Goal: Task Accomplishment & Management: Use online tool/utility

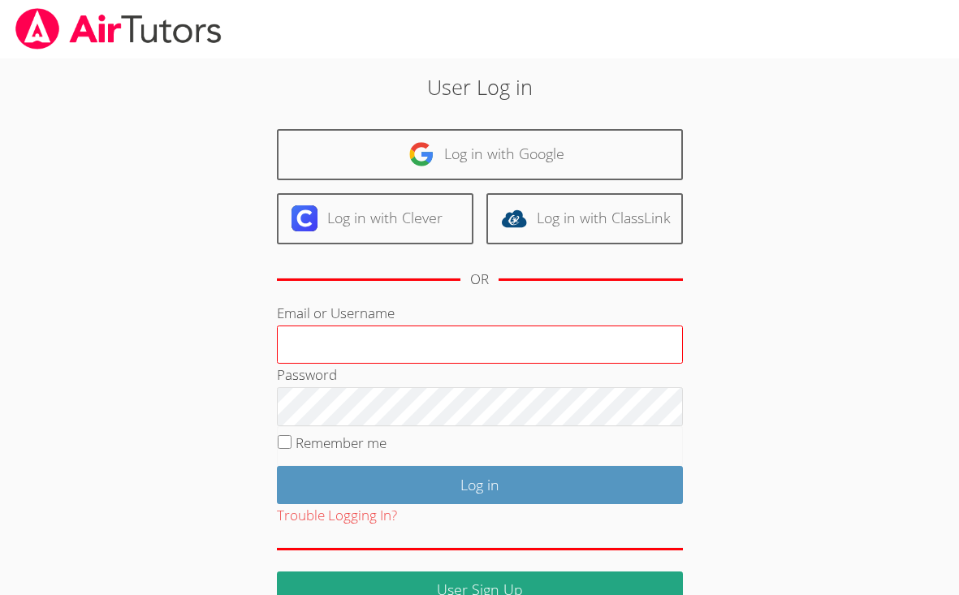
click at [386, 333] on input "Email or Username" at bounding box center [480, 344] width 406 height 39
type input "e"
type input "[PERSON_NAME][EMAIL_ADDRESS][DOMAIN_NAME]"
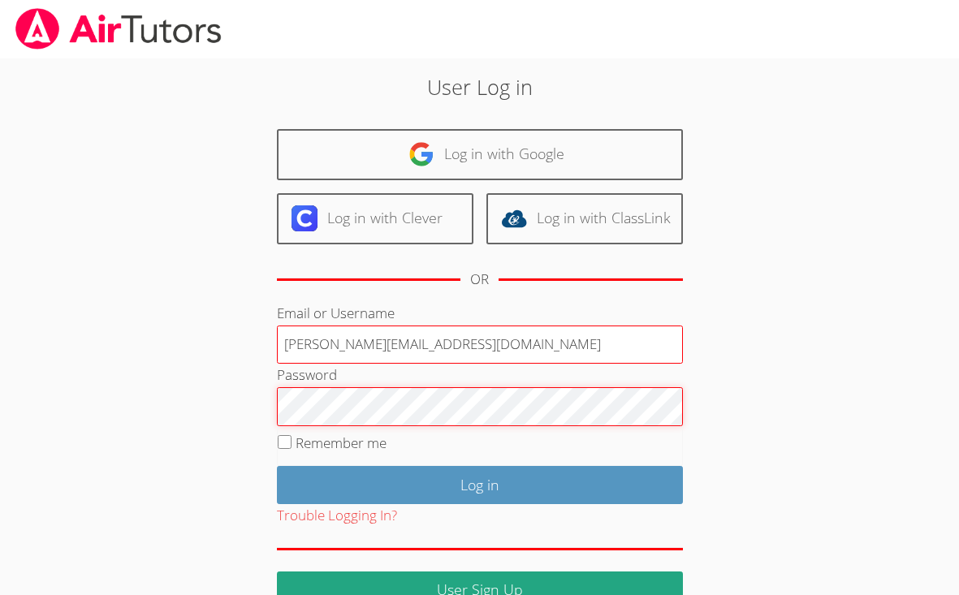
click at [277, 466] on input "Log in" at bounding box center [480, 485] width 406 height 38
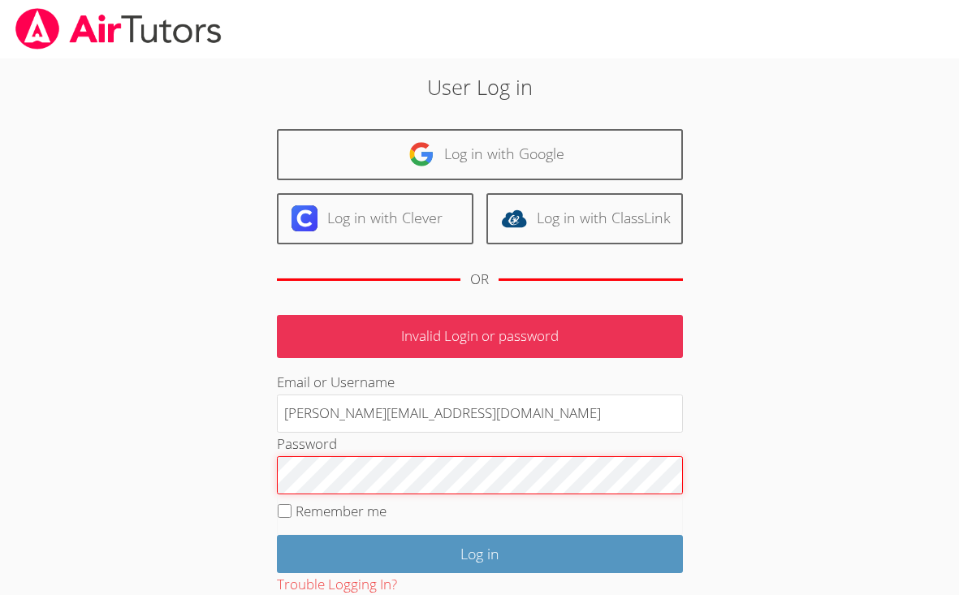
click at [277, 535] on input "Log in" at bounding box center [480, 554] width 406 height 38
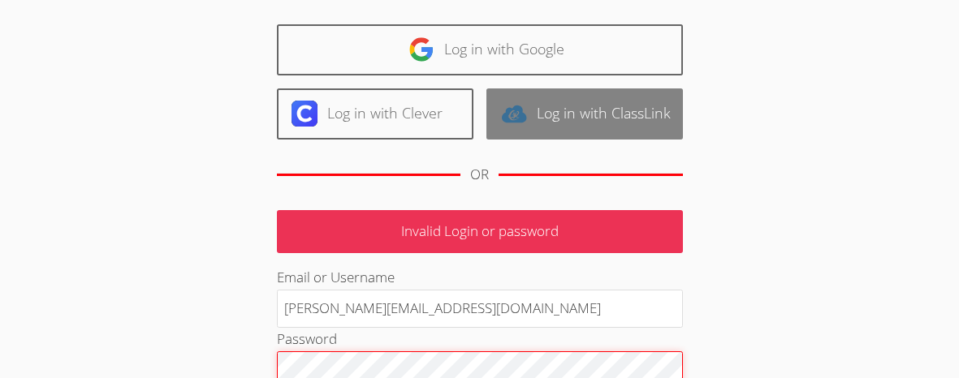
scroll to position [171, 0]
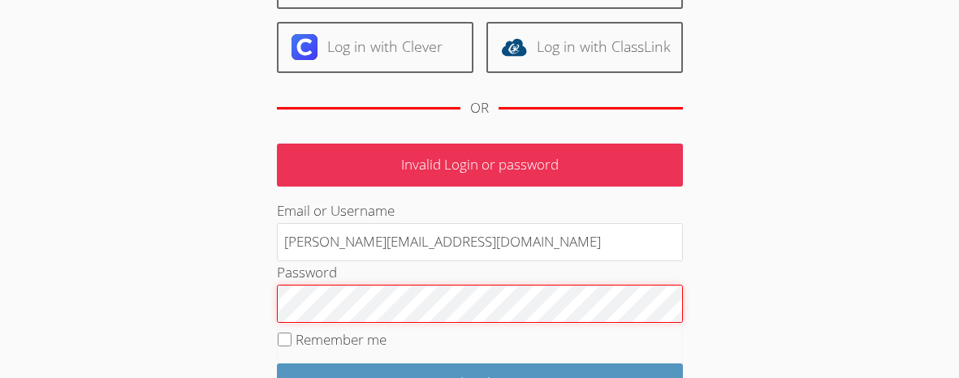
click at [219, 291] on div "User Log in Log in with Google Log in with Clever Log in with ClassLink OR Inva…" at bounding box center [479, 196] width 719 height 619
click at [277, 364] on input "Log in" at bounding box center [480, 383] width 406 height 38
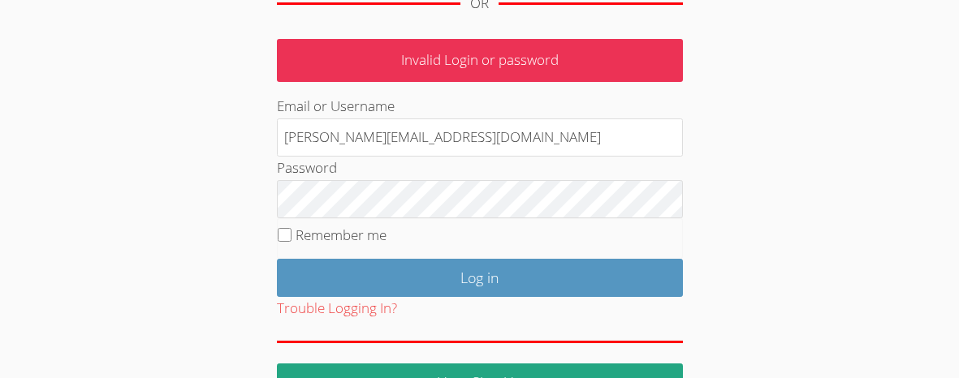
scroll to position [279, 0]
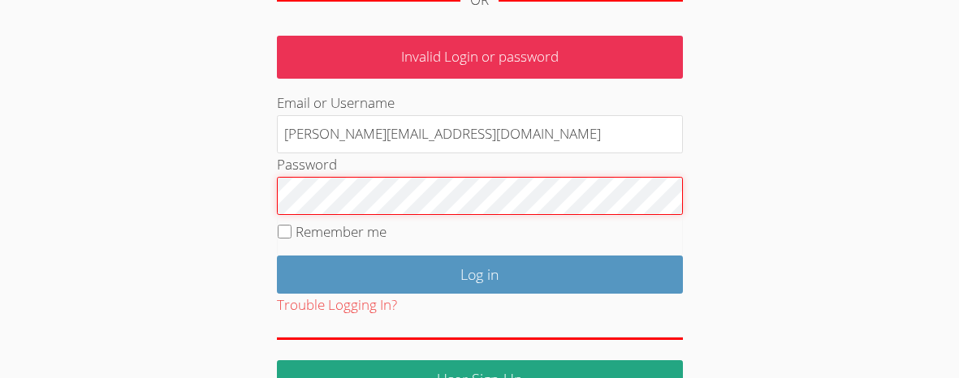
click at [277, 256] on input "Log in" at bounding box center [480, 275] width 406 height 38
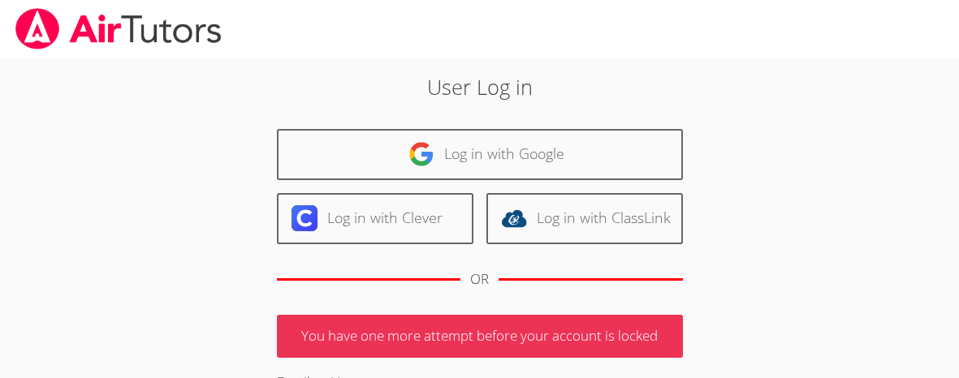
scroll to position [223, 0]
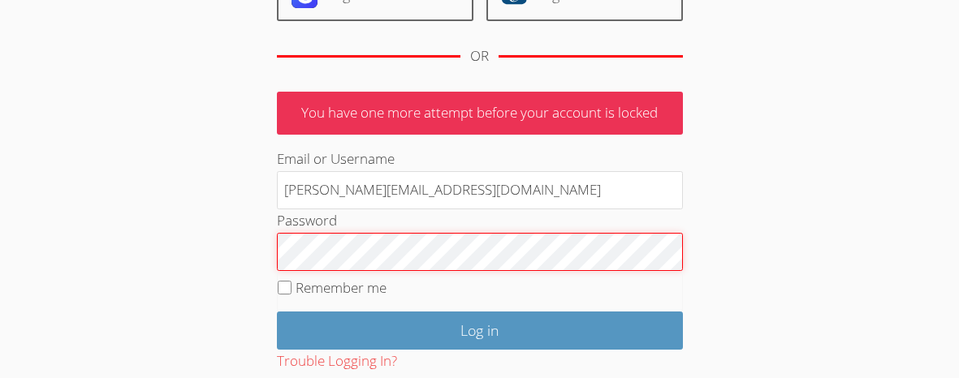
click at [277, 312] on input "Log in" at bounding box center [480, 331] width 406 height 38
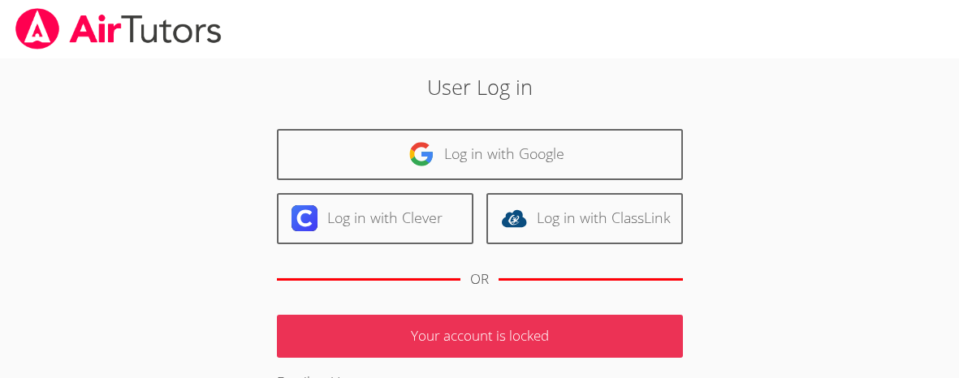
scroll to position [223, 0]
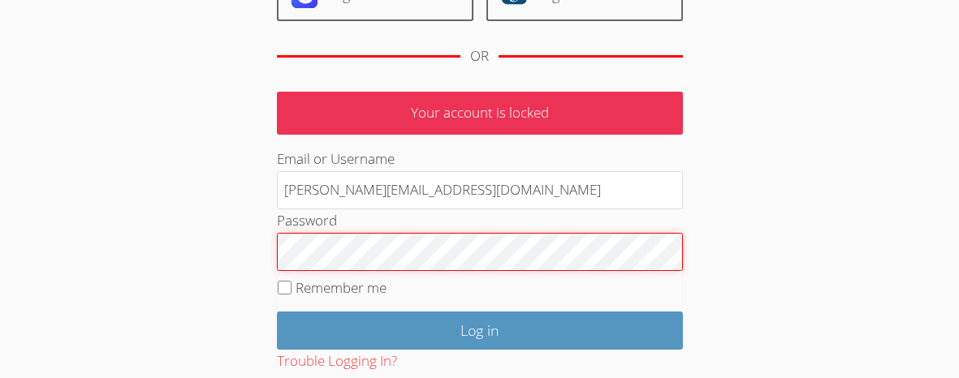
click at [277, 312] on input "Log in" at bounding box center [480, 331] width 406 height 38
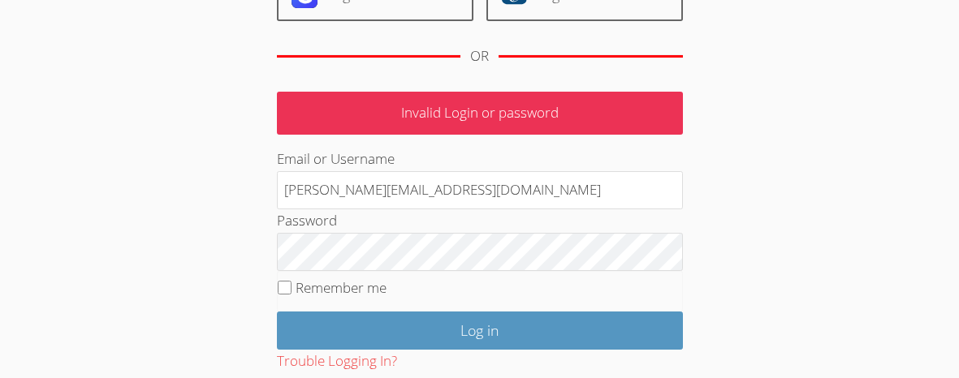
scroll to position [223, 0]
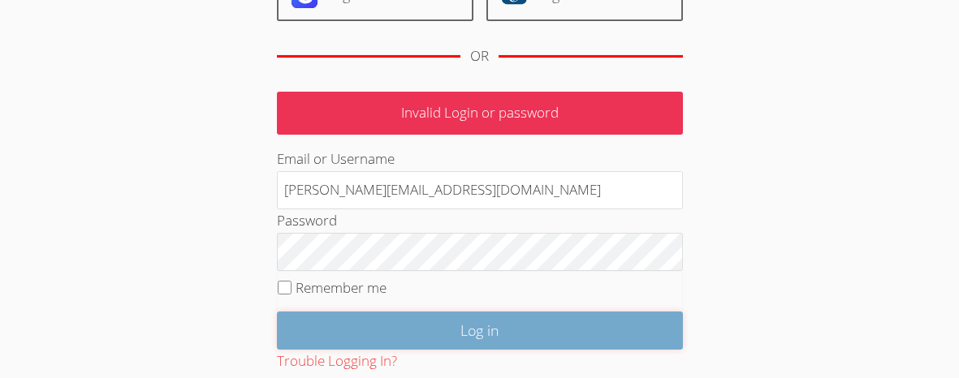
click at [549, 333] on input "Log in" at bounding box center [480, 331] width 406 height 38
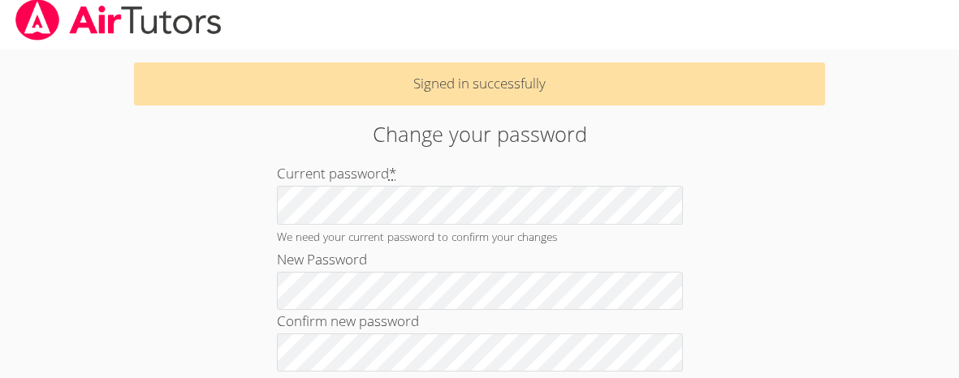
scroll to position [41, 0]
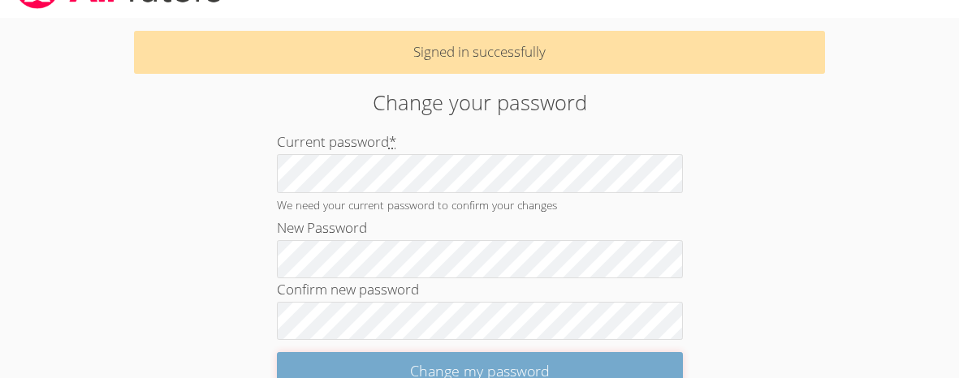
click at [654, 361] on input "Change my password" at bounding box center [480, 371] width 406 height 38
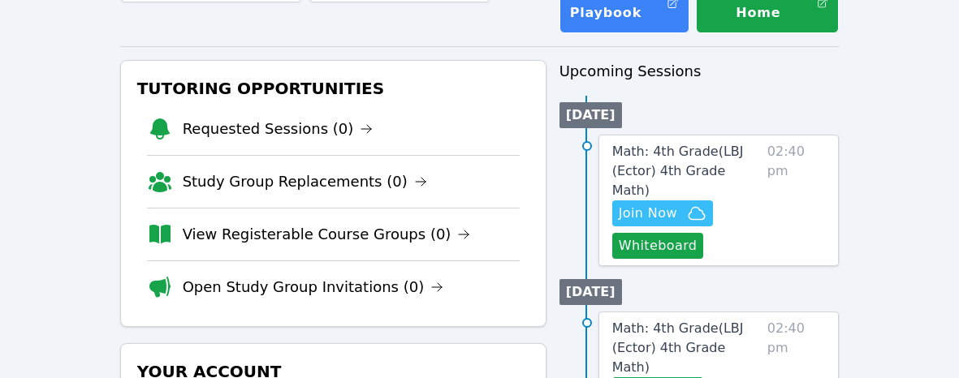
scroll to position [141, 0]
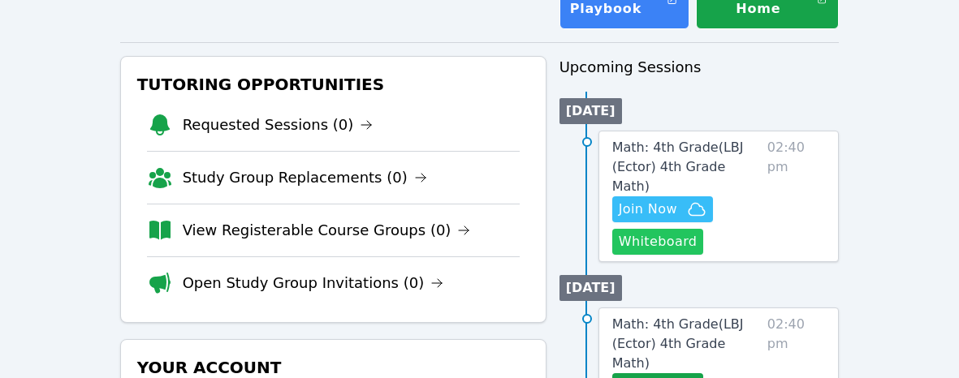
click at [683, 229] on button "Whiteboard" at bounding box center [658, 242] width 92 height 26
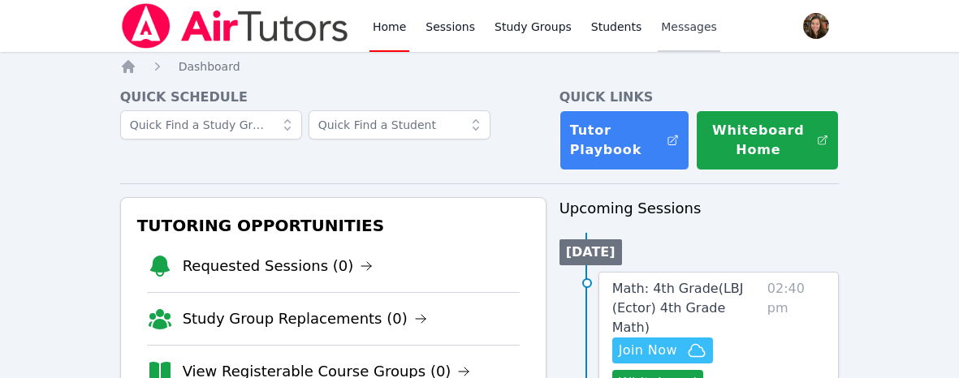
click at [667, 28] on span "Messages" at bounding box center [689, 27] width 56 height 16
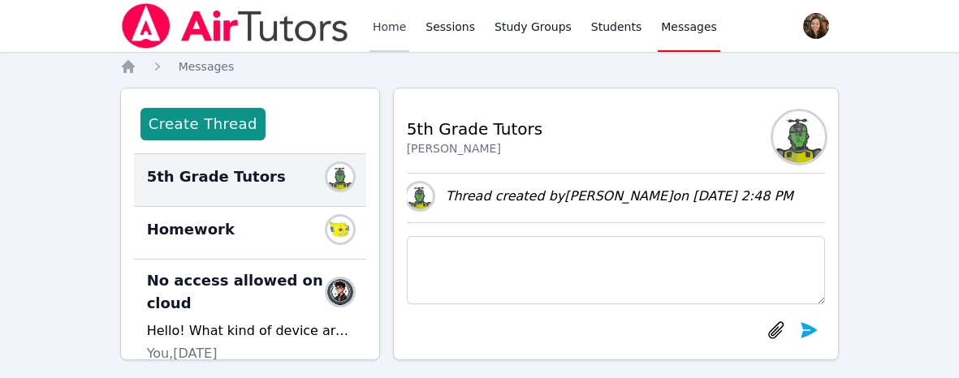
click at [373, 34] on link "Home" at bounding box center [389, 26] width 40 height 52
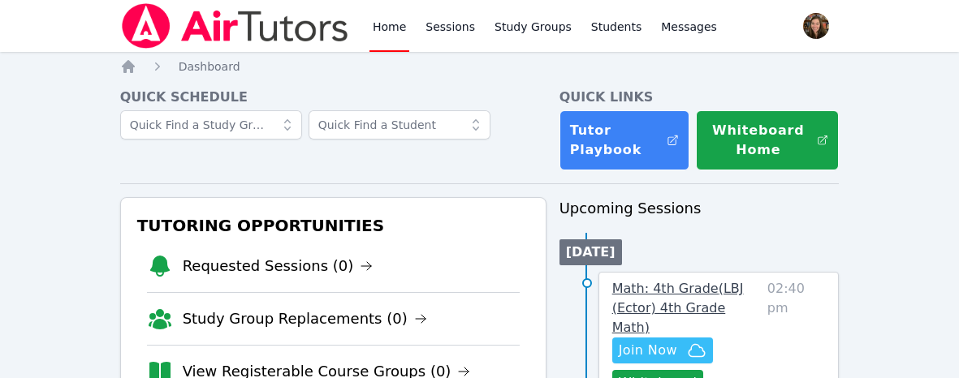
scroll to position [46, 0]
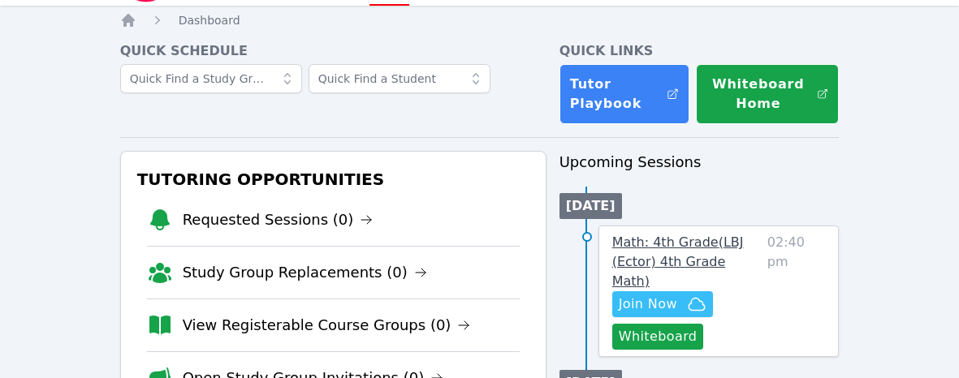
click at [686, 251] on link "Math: 4th Grade ( LBJ (Ector) 4th Grade Math )" at bounding box center [686, 262] width 149 height 58
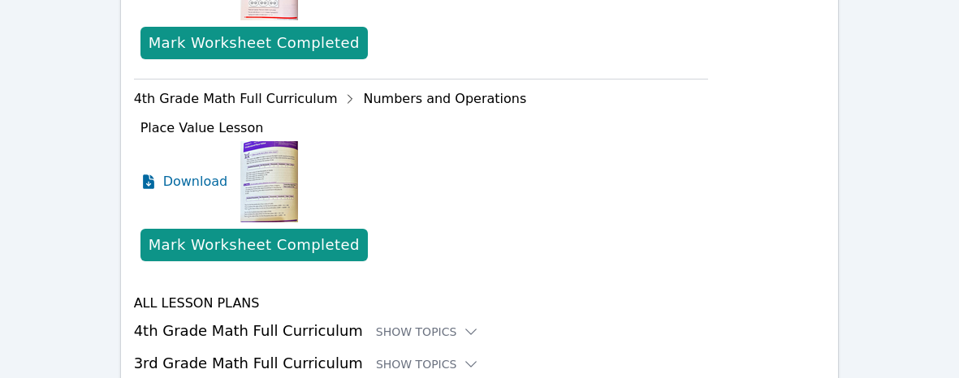
scroll to position [1073, 0]
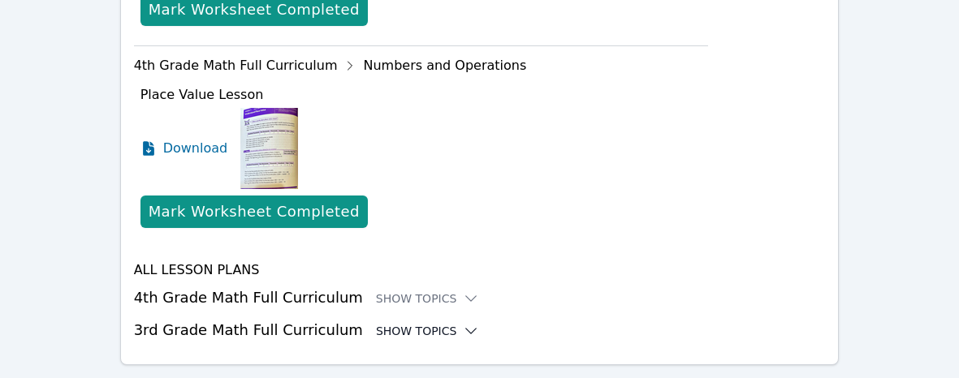
click at [412, 323] on div "Show Topics" at bounding box center [428, 331] width 104 height 16
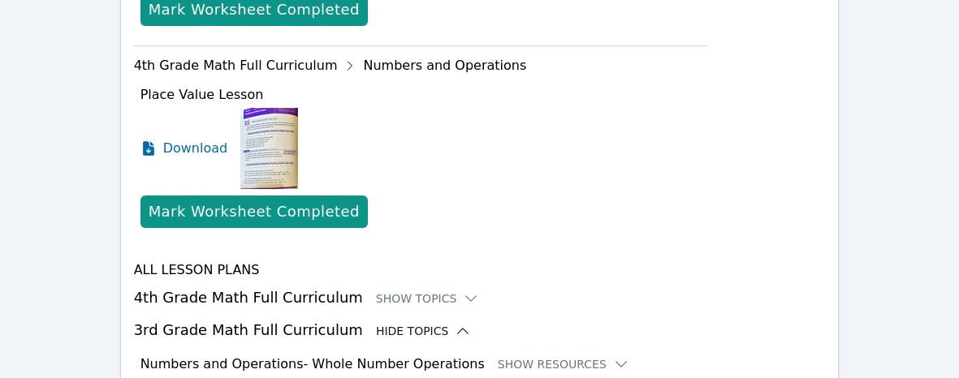
scroll to position [1304, 0]
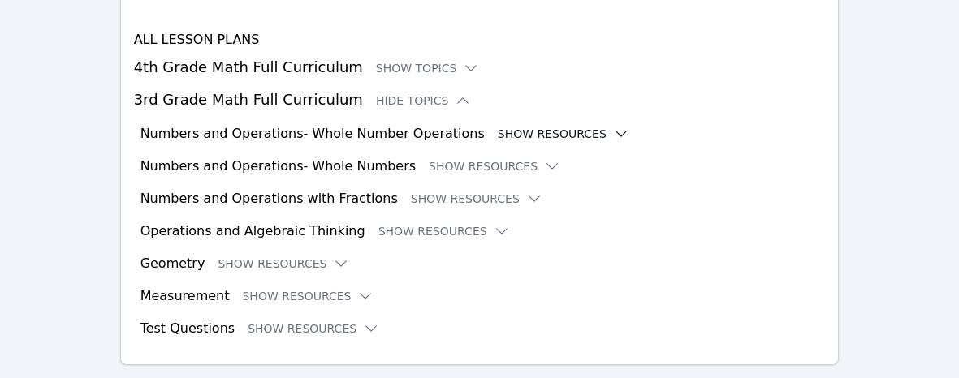
click at [516, 126] on button "Show Resources" at bounding box center [563, 134] width 131 height 16
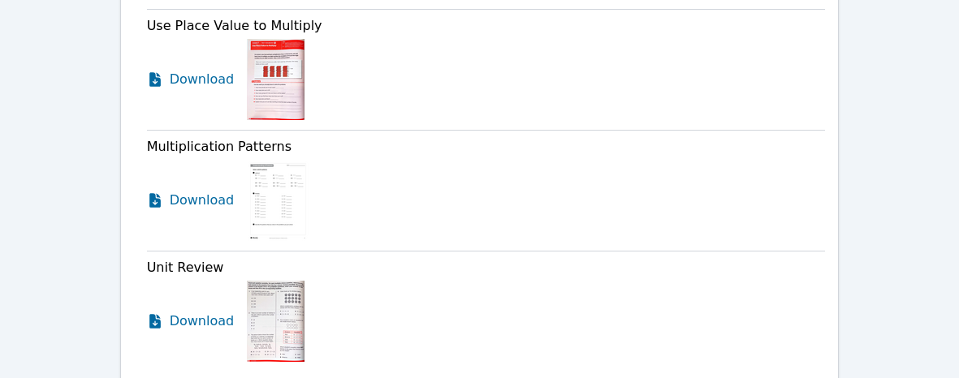
scroll to position [4183, 0]
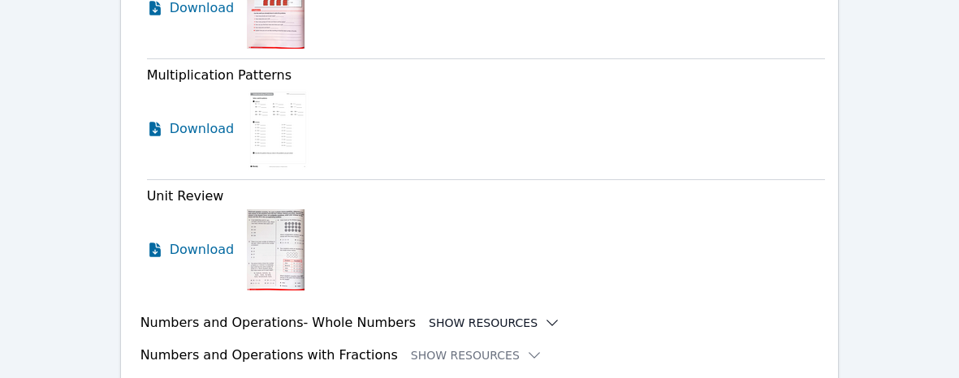
click at [443, 315] on button "Show Resources" at bounding box center [494, 323] width 131 height 16
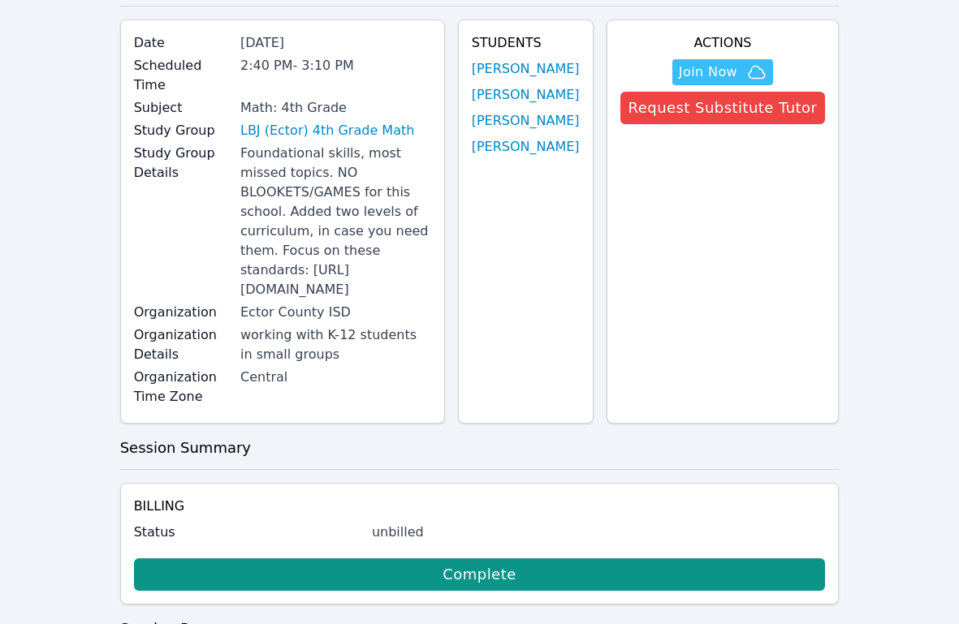
scroll to position [0, 0]
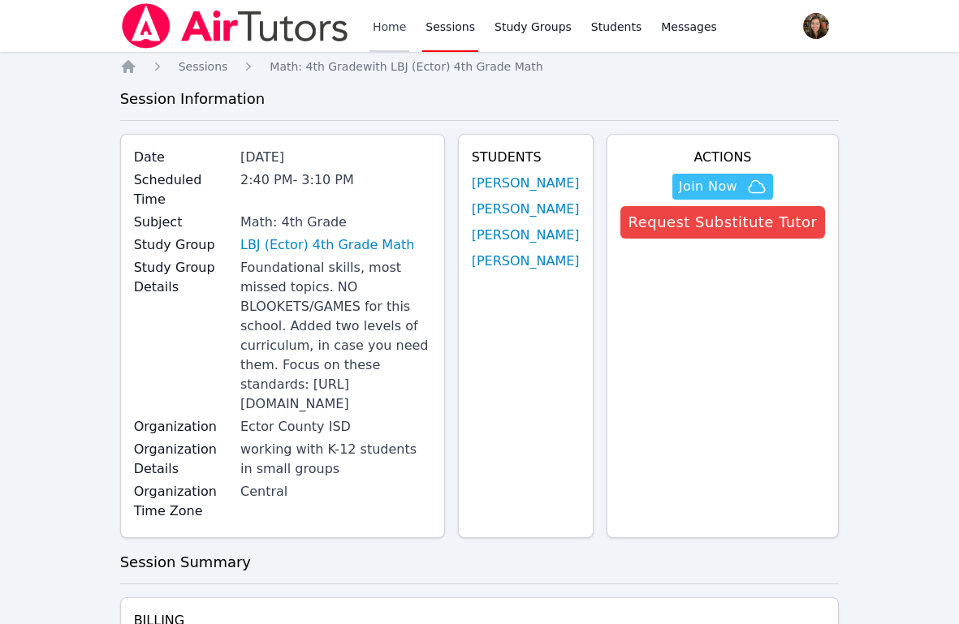
click at [381, 25] on link "Home" at bounding box center [389, 26] width 40 height 52
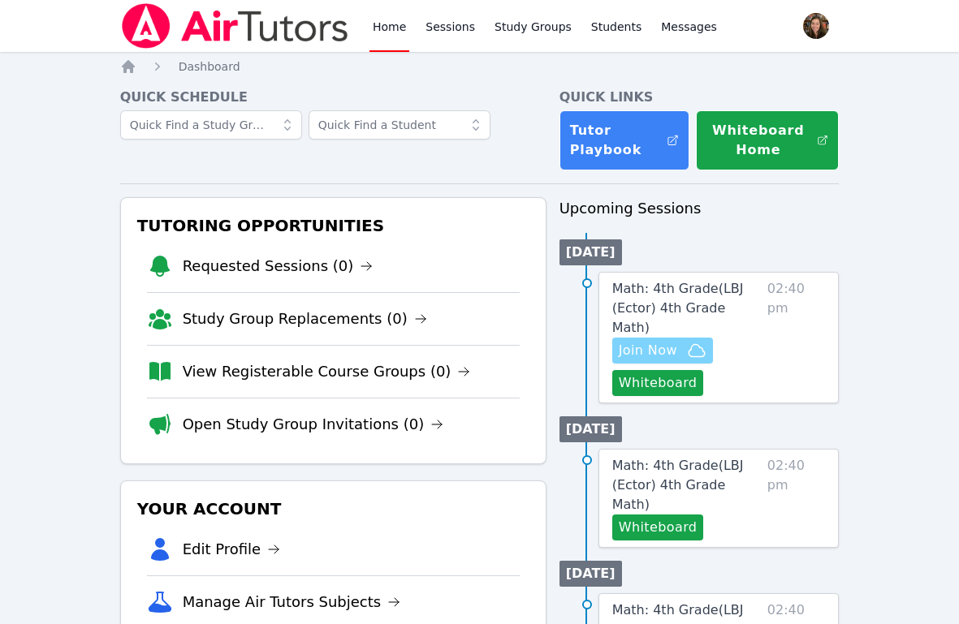
click at [687, 341] on icon "button" at bounding box center [696, 350] width 19 height 19
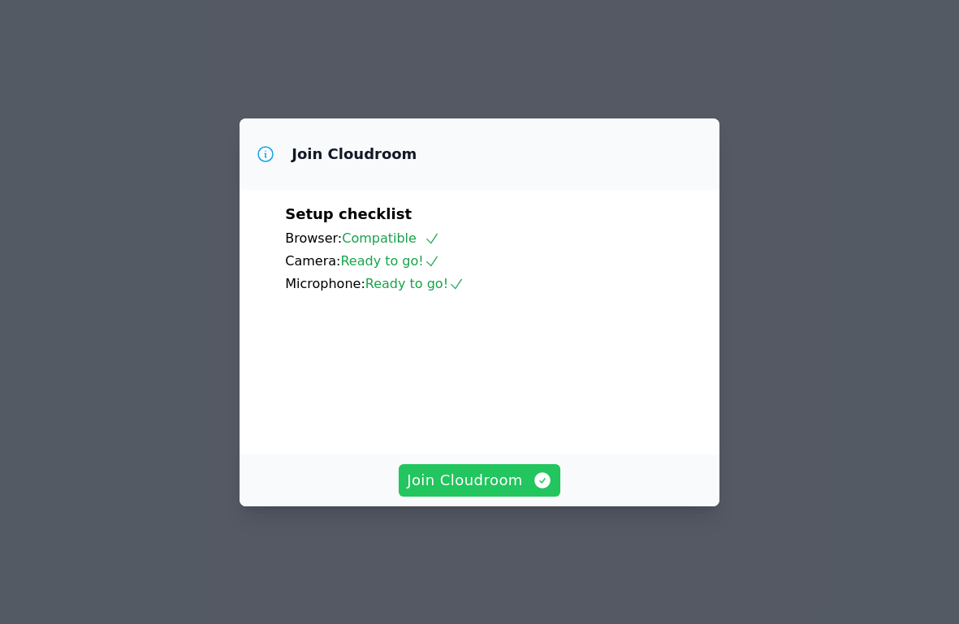
click at [501, 492] on span "Join Cloudroom" at bounding box center [479, 480] width 145 height 23
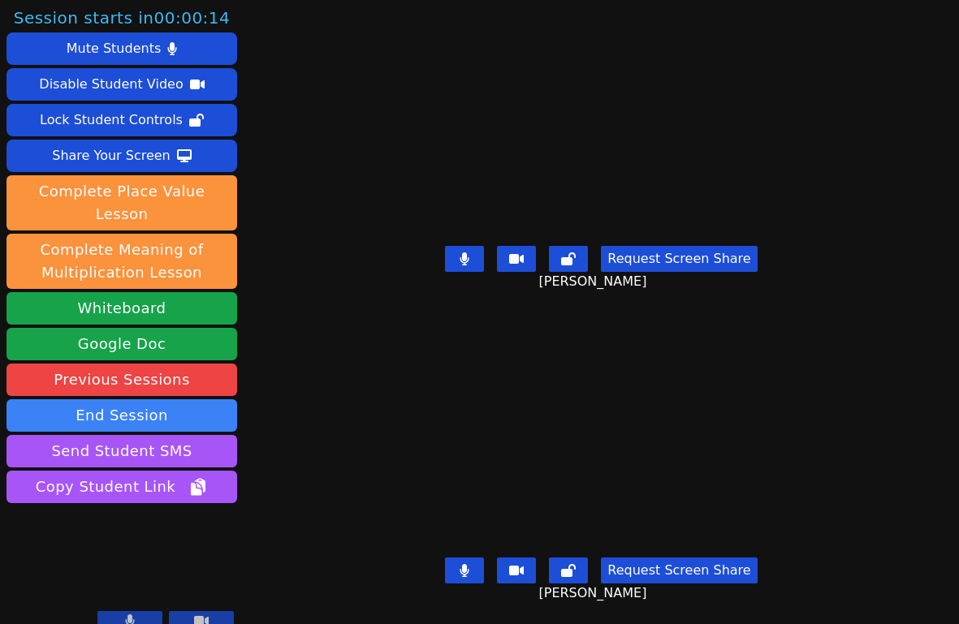
click at [463, 263] on button at bounding box center [464, 259] width 39 height 26
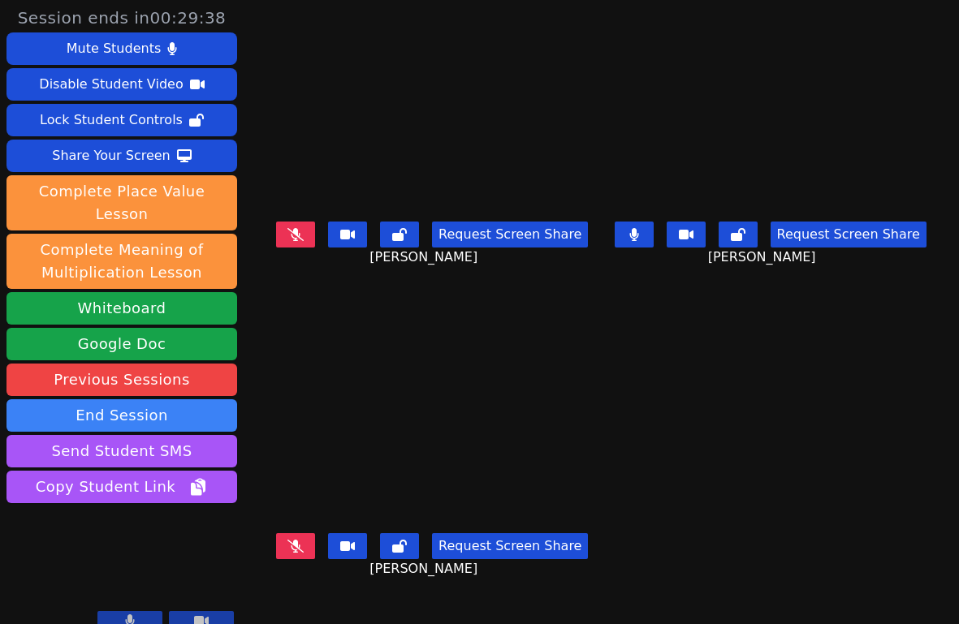
click at [639, 239] on icon at bounding box center [634, 234] width 10 height 13
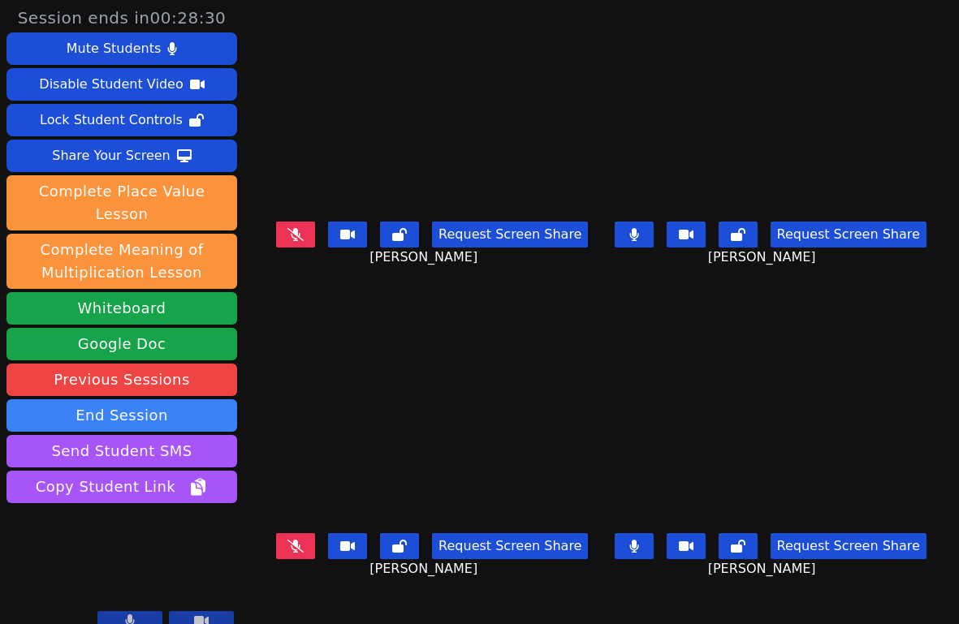
click at [639, 551] on icon at bounding box center [634, 546] width 10 height 13
click at [638, 235] on icon at bounding box center [633, 234] width 9 height 13
click at [301, 559] on button at bounding box center [295, 546] width 39 height 26
click at [642, 553] on icon at bounding box center [634, 546] width 16 height 13
click at [638, 553] on icon at bounding box center [633, 546] width 9 height 13
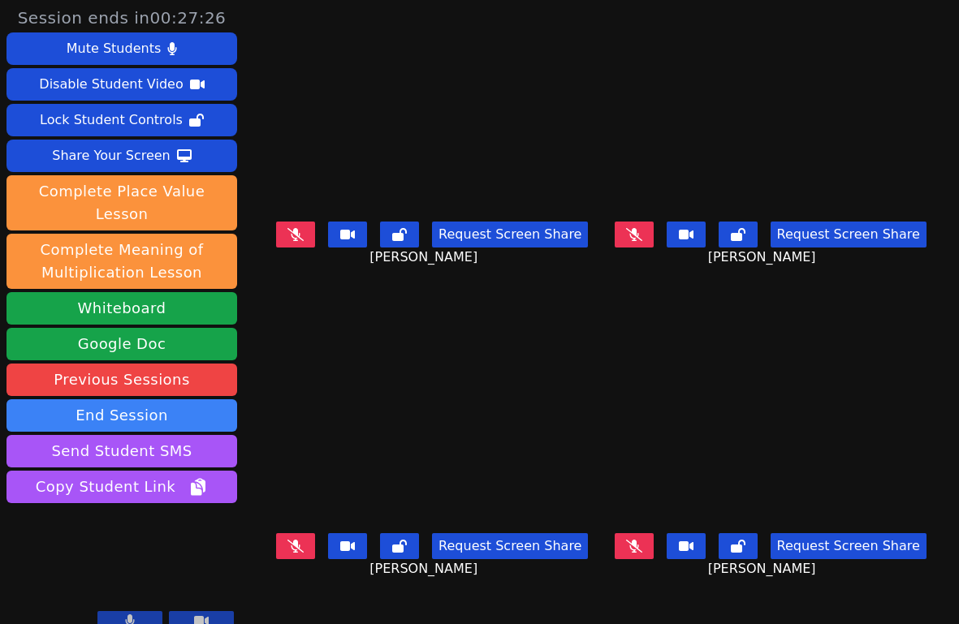
click at [301, 235] on button at bounding box center [295, 235] width 39 height 26
click at [642, 551] on icon at bounding box center [634, 546] width 16 height 13
click at [653, 555] on button at bounding box center [633, 546] width 39 height 26
click at [642, 240] on icon at bounding box center [634, 234] width 16 height 13
click at [639, 241] on icon at bounding box center [634, 234] width 10 height 13
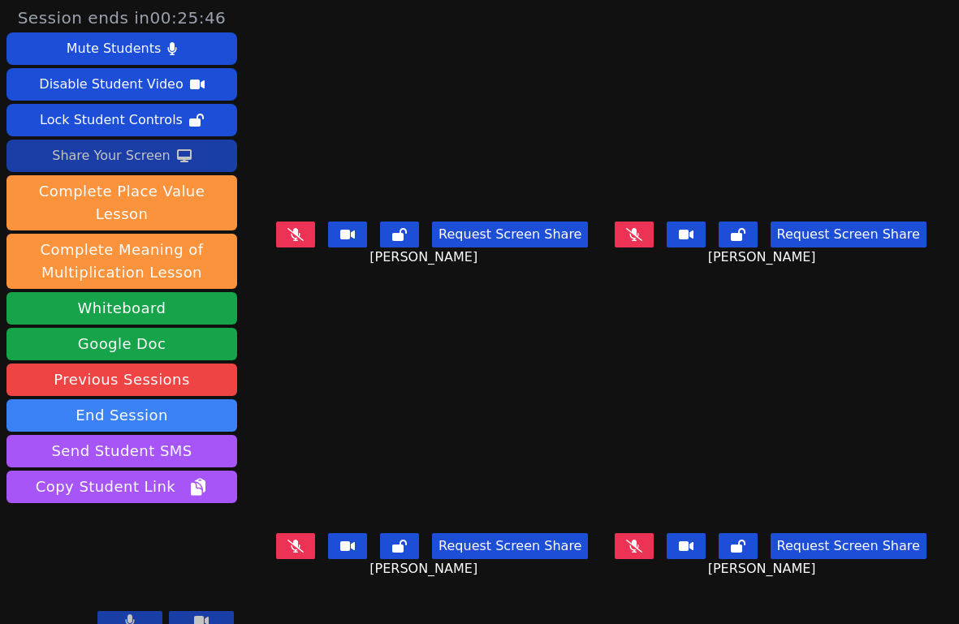
click at [137, 149] on div "Share Your Screen" at bounding box center [111, 156] width 119 height 26
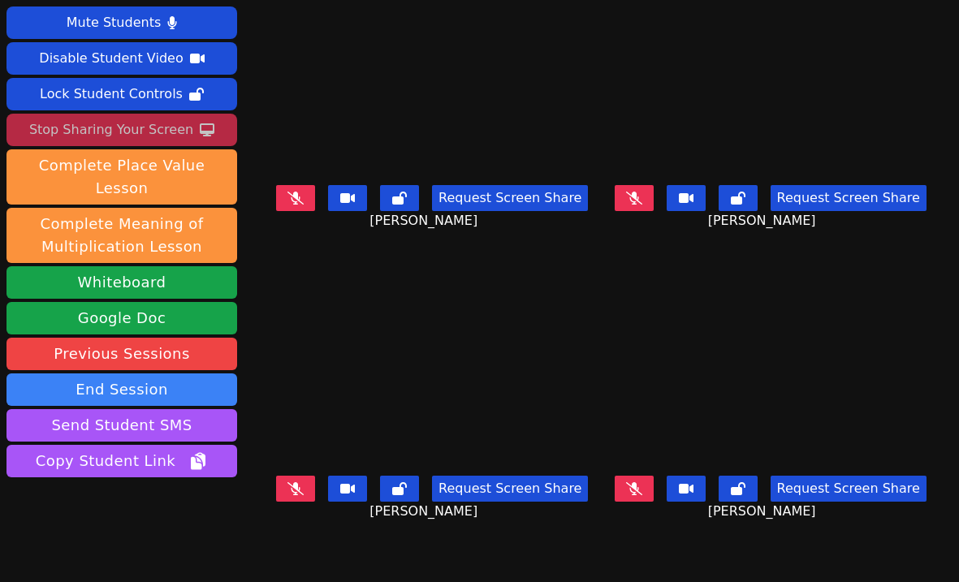
scroll to position [38, 0]
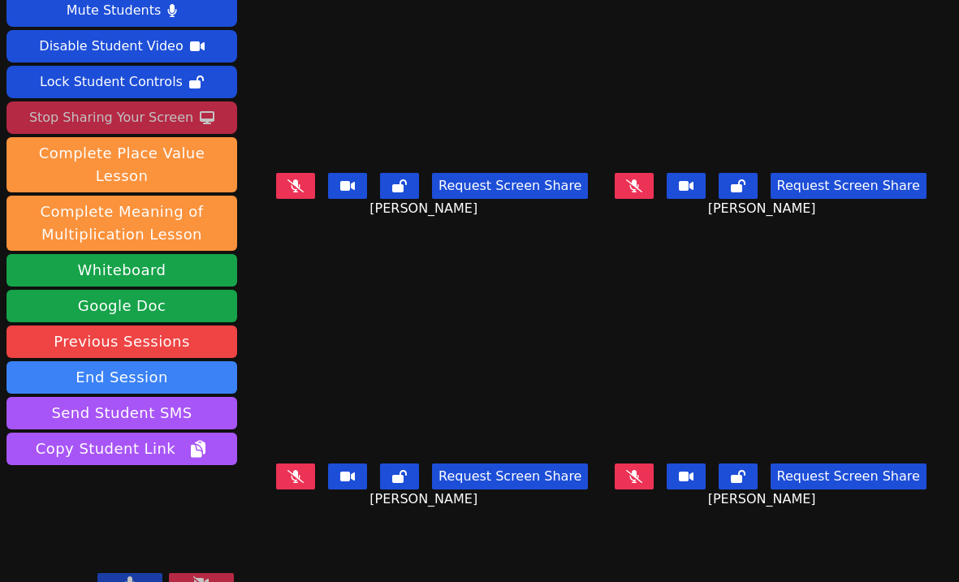
click at [498, 369] on video at bounding box center [431, 365] width 325 height 183
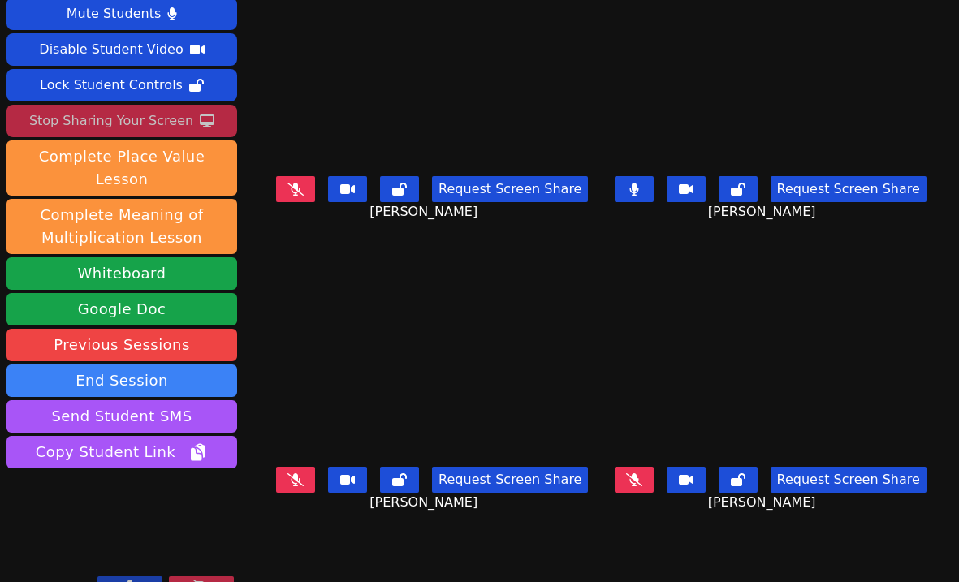
scroll to position [0, 0]
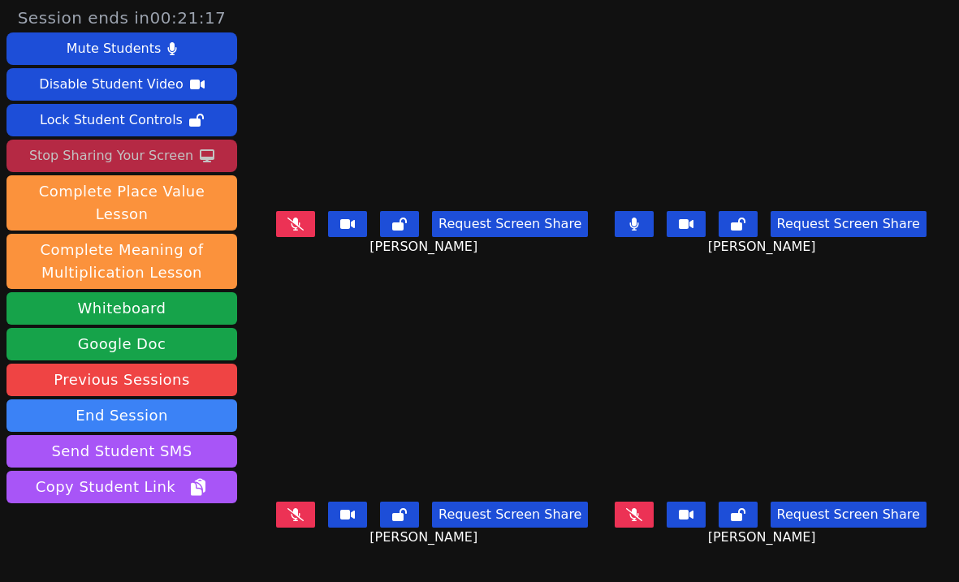
click at [638, 231] on icon at bounding box center [633, 224] width 9 height 13
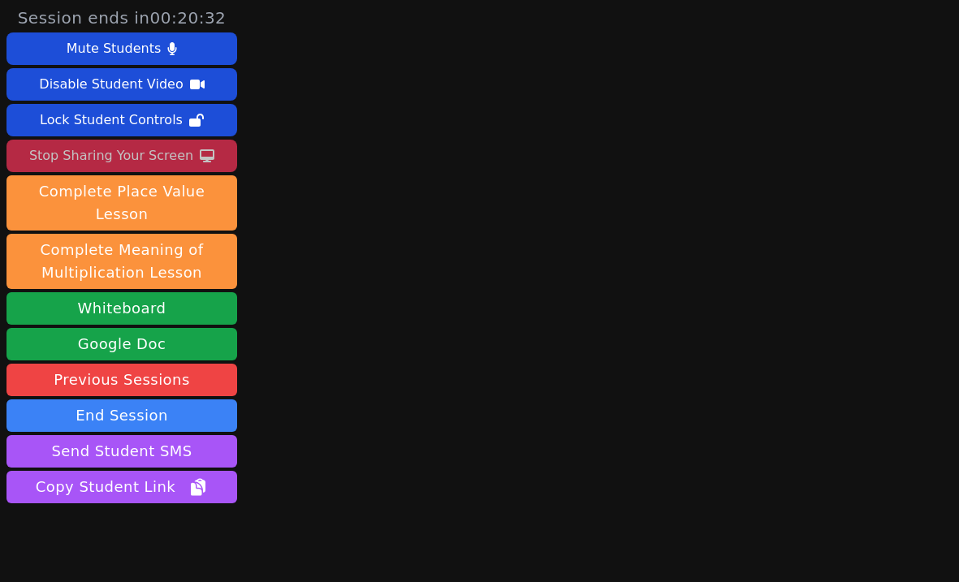
scroll to position [38, 0]
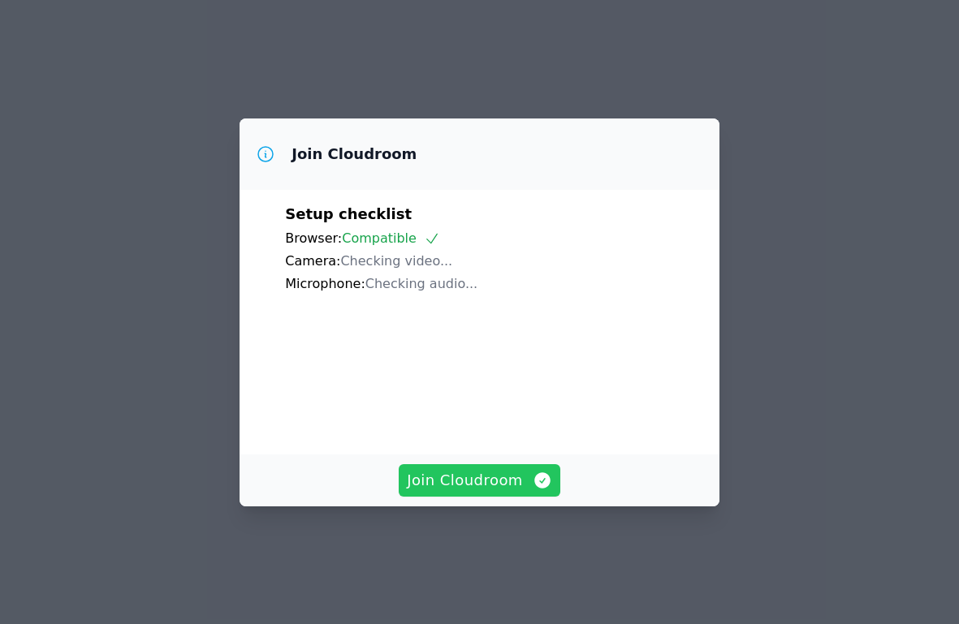
click at [460, 492] on span "Join Cloudroom" at bounding box center [479, 480] width 145 height 23
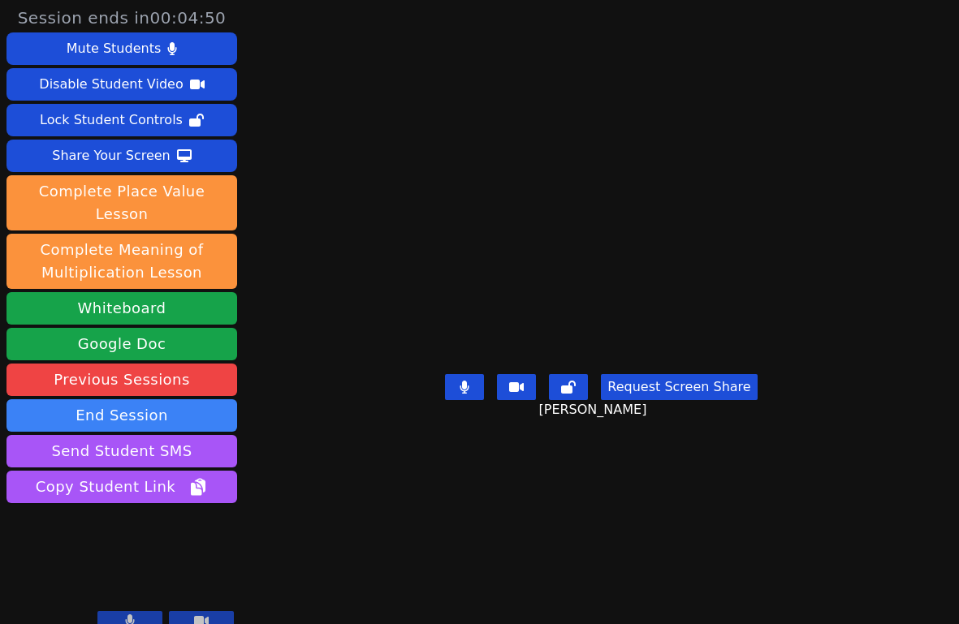
click at [722, 274] on video at bounding box center [601, 279] width 244 height 175
click at [825, 570] on main "[PERSON_NAME] Request Screen Share [PERSON_NAME]" at bounding box center [601, 312] width 446 height 624
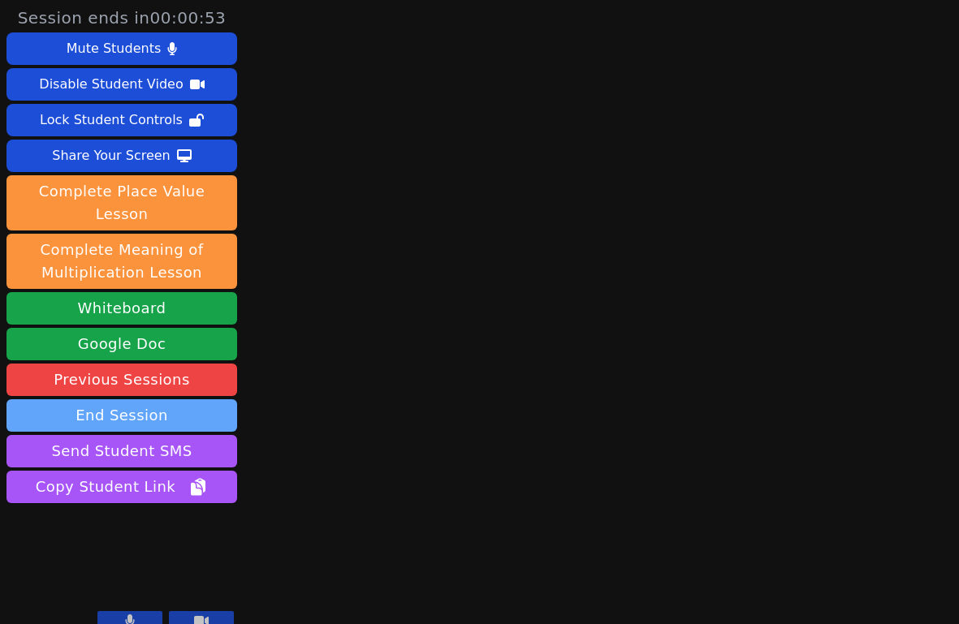
click at [180, 399] on button "End Session" at bounding box center [121, 415] width 231 height 32
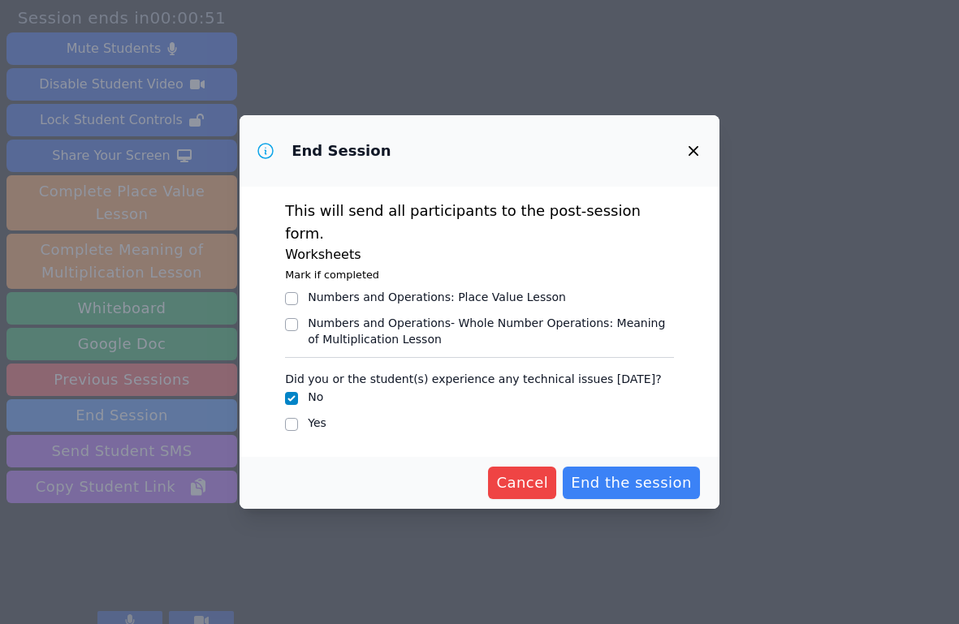
click at [506, 284] on fieldset "Numbers and Operations : Place Value Lesson Numbers and Operations- Whole Numbe…" at bounding box center [479, 315] width 389 height 63
click at [511, 289] on div "Numbers and Operations : Place Value Lesson" at bounding box center [437, 297] width 258 height 16
click at [298, 292] on input "Numbers and Operations : Place Value Lesson" at bounding box center [291, 298] width 13 height 13
checkbox input "true"
click at [662, 482] on span "End the session" at bounding box center [631, 483] width 121 height 23
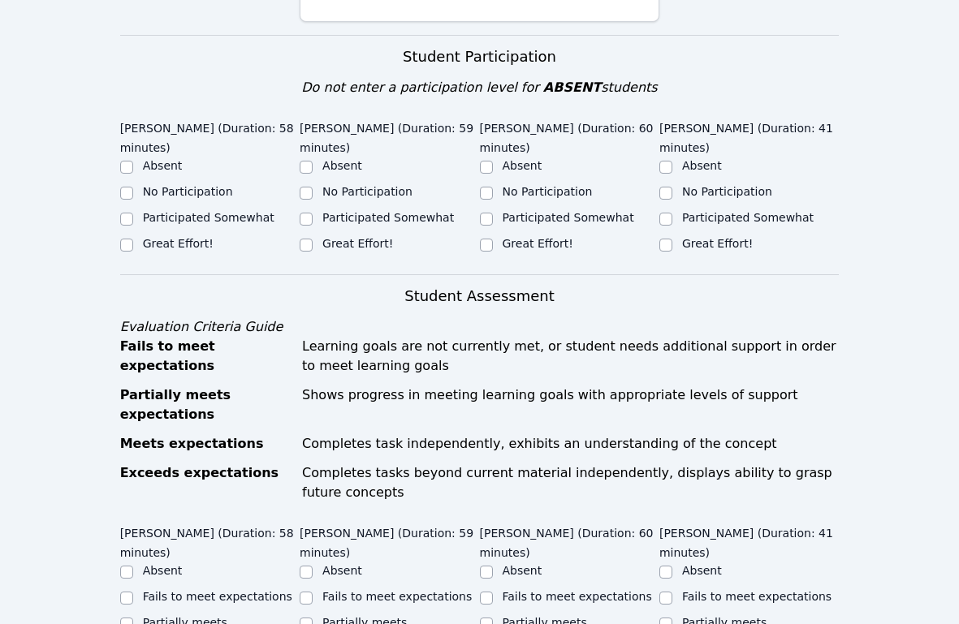
scroll to position [492, 0]
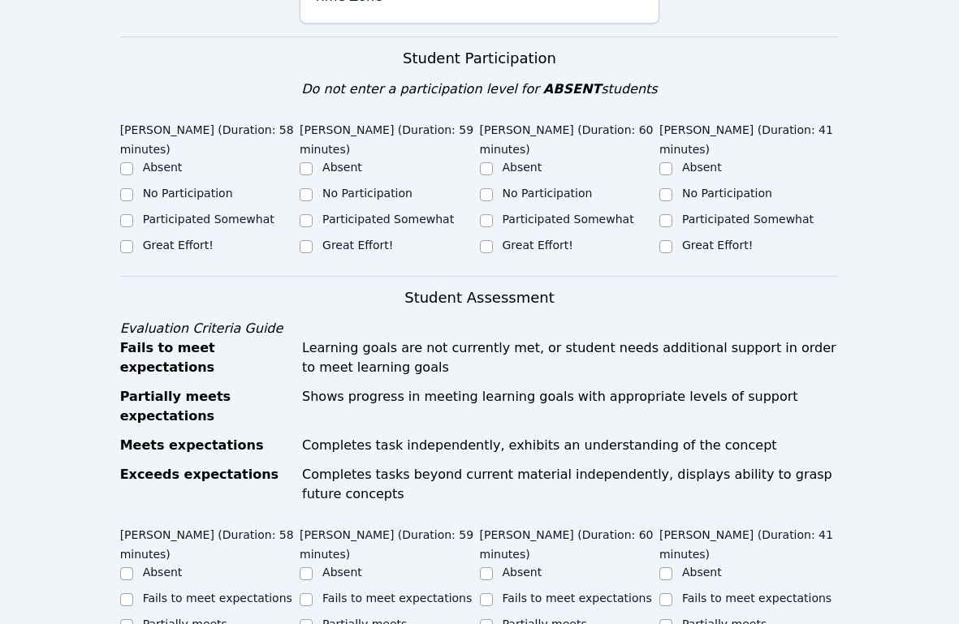
click at [211, 226] on label "Participated Somewhat" at bounding box center [208, 219] width 131 height 13
click at [133, 227] on input "Participated Somewhat" at bounding box center [126, 220] width 13 height 13
checkbox input "true"
click at [394, 226] on label "Participated Somewhat" at bounding box center [387, 219] width 131 height 13
click at [312, 227] on input "Participated Somewhat" at bounding box center [306, 220] width 13 height 13
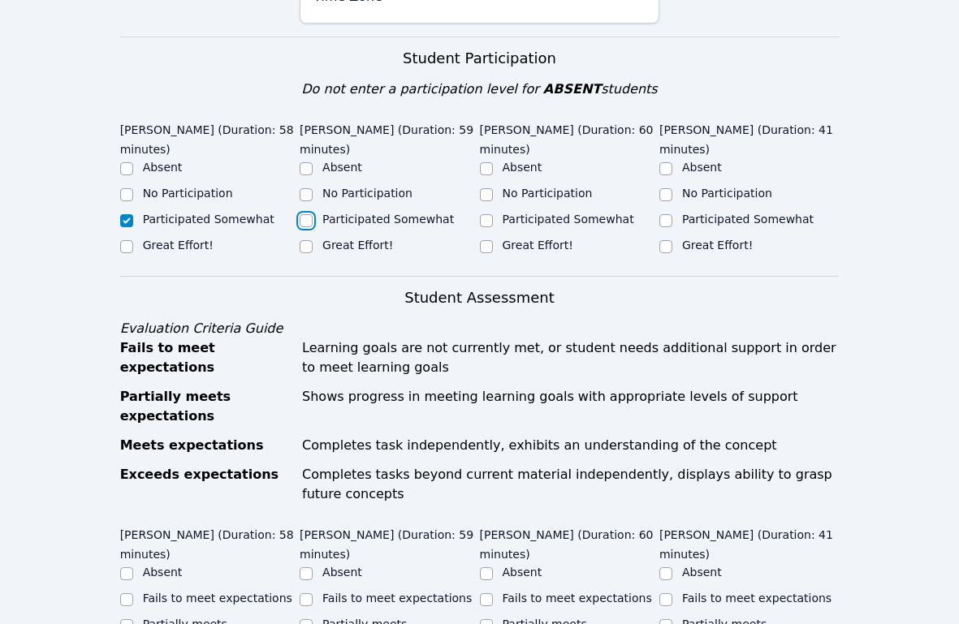
checkbox input "true"
click at [551, 252] on label "Great Effort!" at bounding box center [537, 245] width 71 height 13
click at [493, 253] on input "Great Effort!" at bounding box center [486, 246] width 13 height 13
checkbox input "true"
click at [709, 226] on label "Participated Somewhat" at bounding box center [747, 219] width 131 height 13
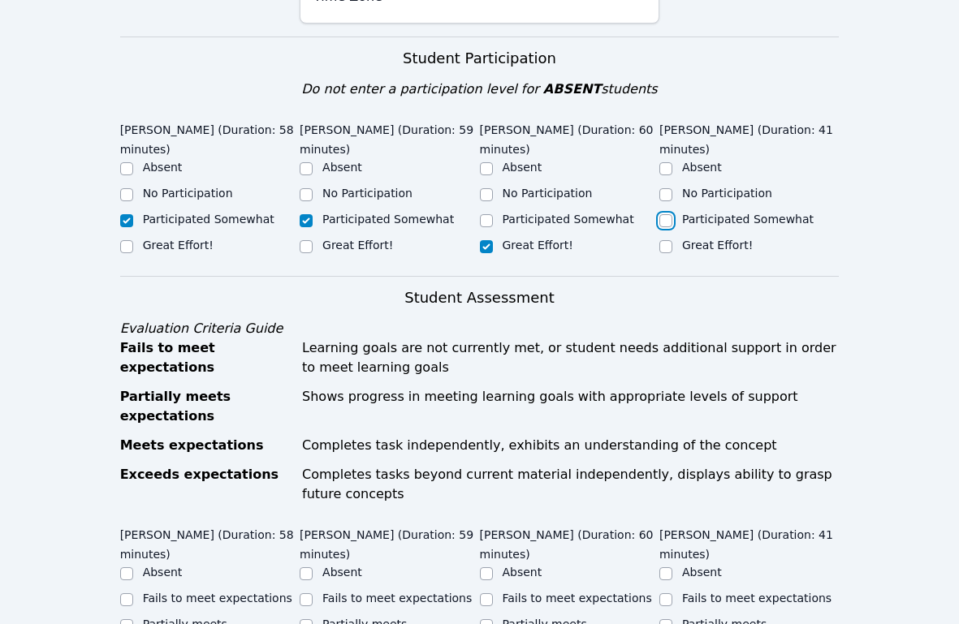
click at [672, 227] on input "Participated Somewhat" at bounding box center [665, 220] width 13 height 13
checkbox input "true"
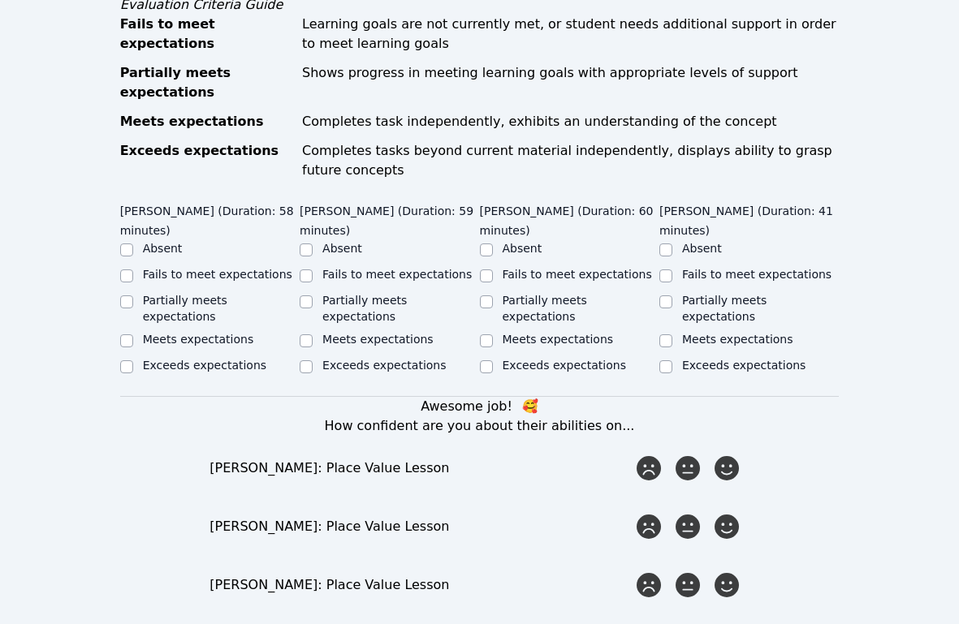
scroll to position [815, 0]
click at [218, 324] on label "Partially meets expectations" at bounding box center [185, 309] width 84 height 29
click at [133, 309] on input "Partially meets expectations" at bounding box center [126, 302] width 13 height 13
checkbox input "true"
click at [373, 322] on label "Partially meets expectations" at bounding box center [364, 309] width 84 height 29
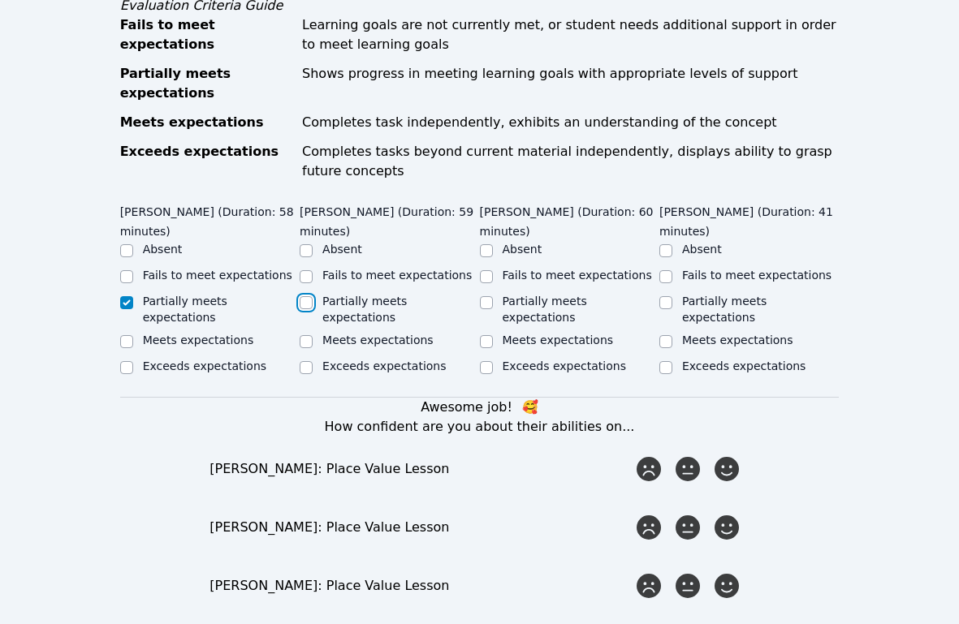
click at [312, 309] on input "Partially meets expectations" at bounding box center [306, 302] width 13 height 13
checkbox input "true"
click at [588, 336] on ul "Absent Fails to meet expectations Partially meets expectations Meets expectatio…" at bounding box center [569, 309] width 179 height 136
click at [605, 347] on label "Meets expectations" at bounding box center [557, 340] width 111 height 13
click at [493, 347] on input "Meets expectations" at bounding box center [486, 341] width 13 height 13
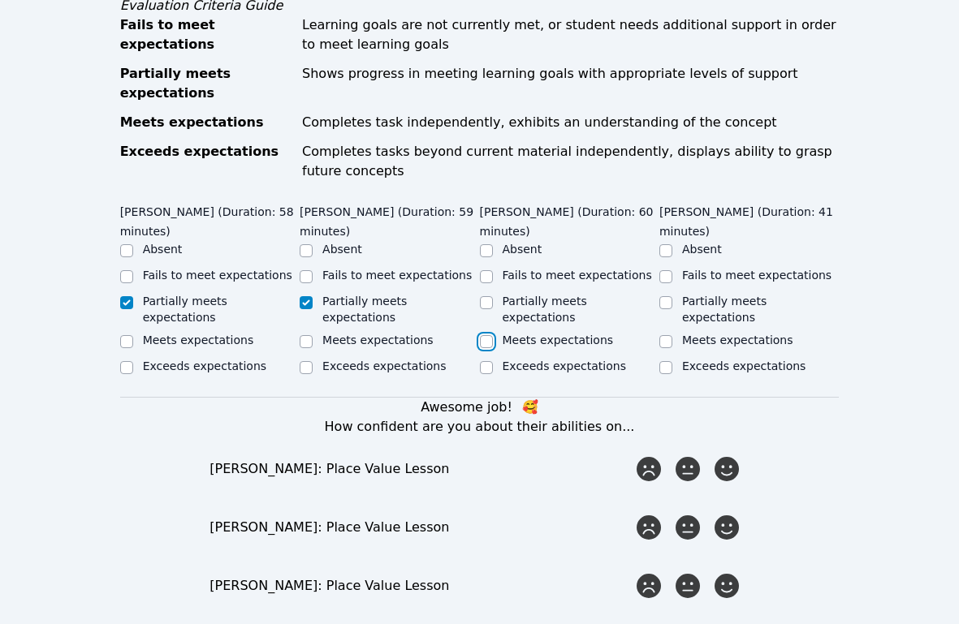
checkbox input "true"
click at [697, 315] on label "Partially meets expectations" at bounding box center [724, 309] width 84 height 29
click at [672, 309] on input "Partially meets expectations" at bounding box center [665, 302] width 13 height 13
checkbox input "true"
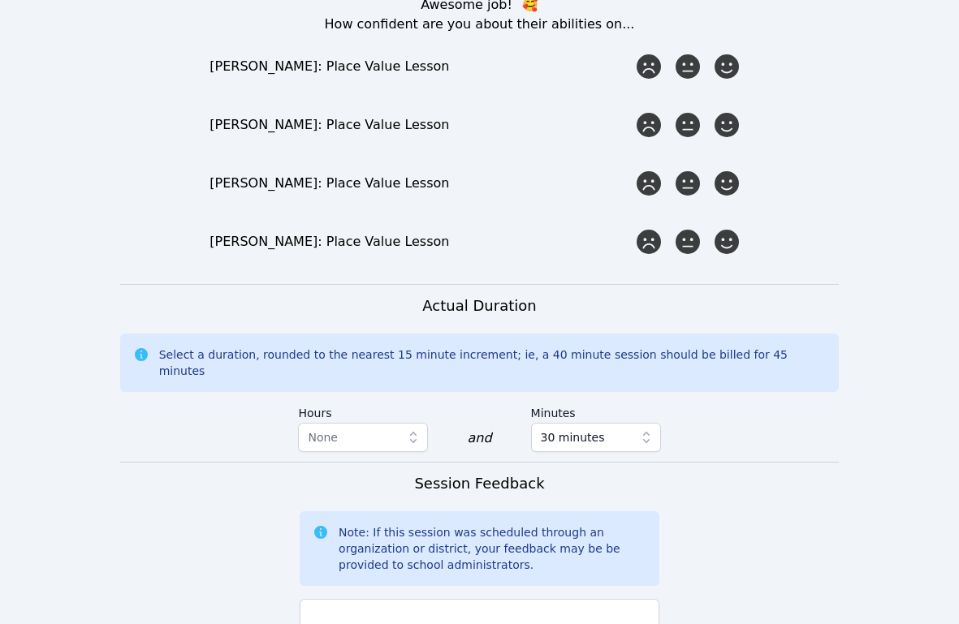
scroll to position [1219, 0]
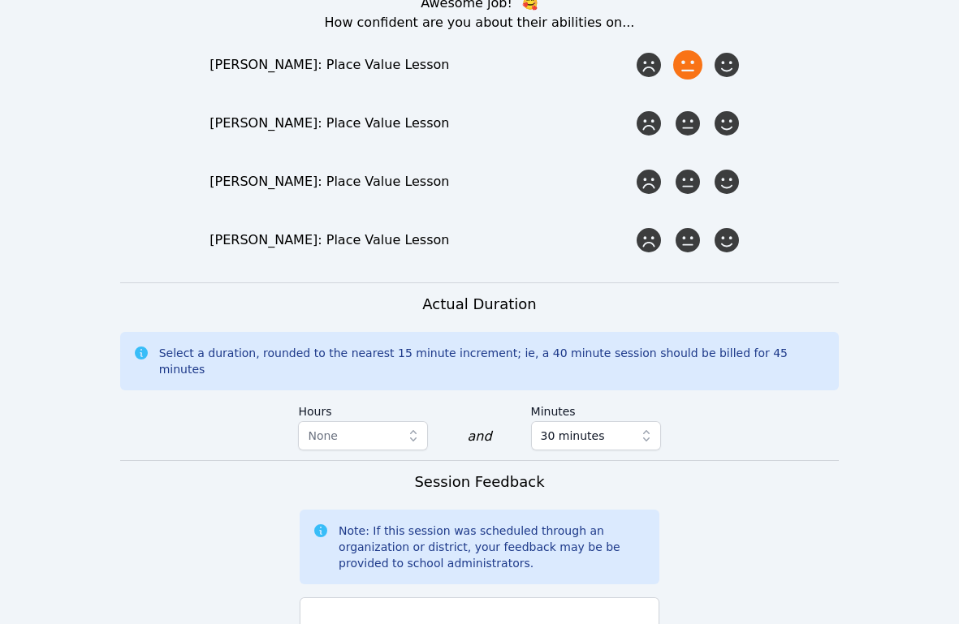
click at [693, 75] on icon at bounding box center [687, 64] width 29 height 29
click at [0, 0] on input "radio" at bounding box center [0, 0] width 0 height 0
click at [730, 136] on icon at bounding box center [726, 123] width 29 height 29
click at [0, 0] on input "radio" at bounding box center [0, 0] width 0 height 0
click at [678, 196] on icon at bounding box center [687, 181] width 29 height 29
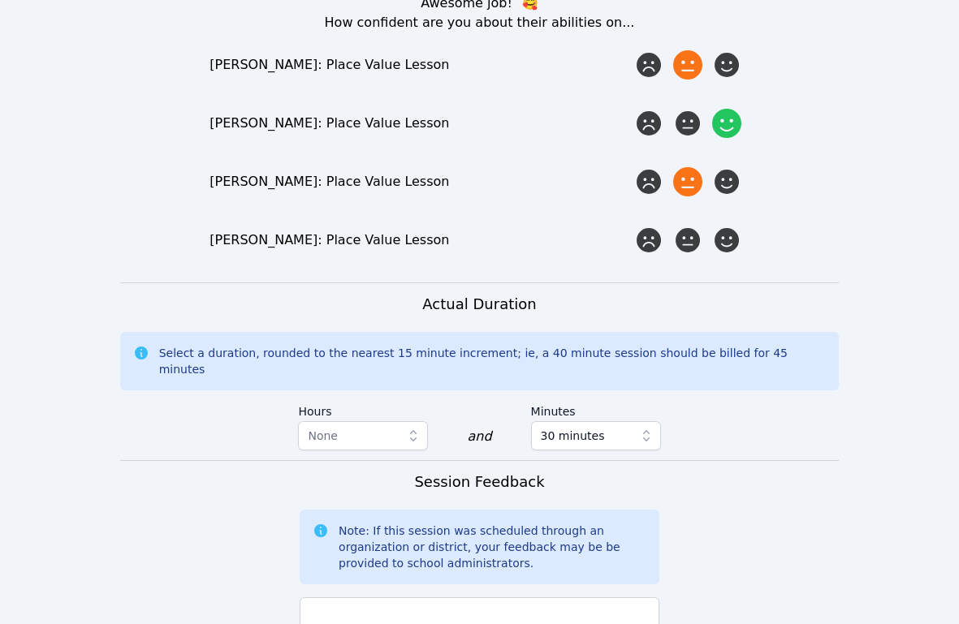
click at [0, 0] on input "radio" at bounding box center [0, 0] width 0 height 0
click at [685, 244] on icon at bounding box center [687, 240] width 29 height 29
click at [0, 0] on input "radio" at bounding box center [0, 0] width 0 height 0
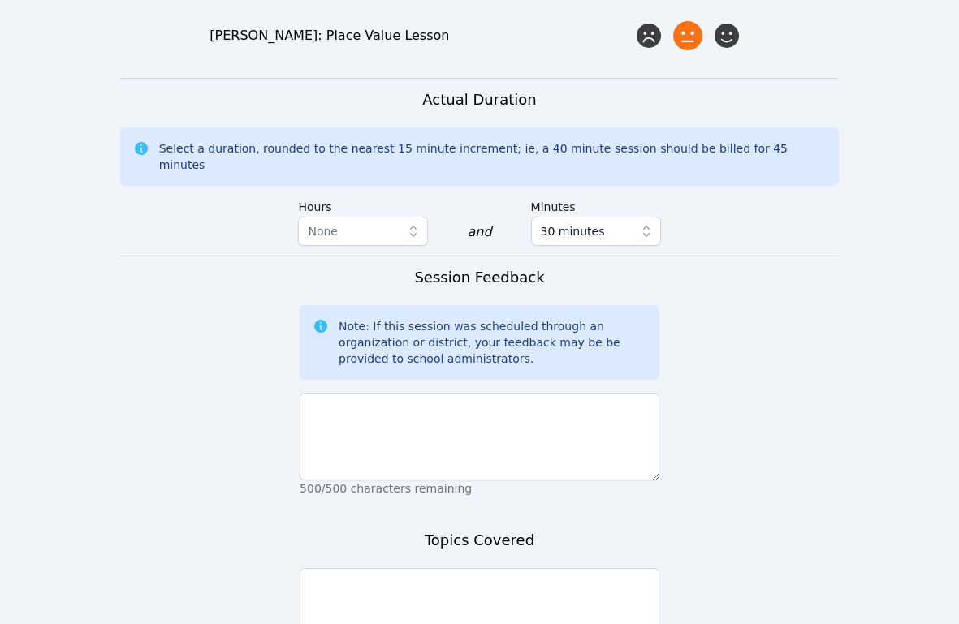
scroll to position [1455, 0]
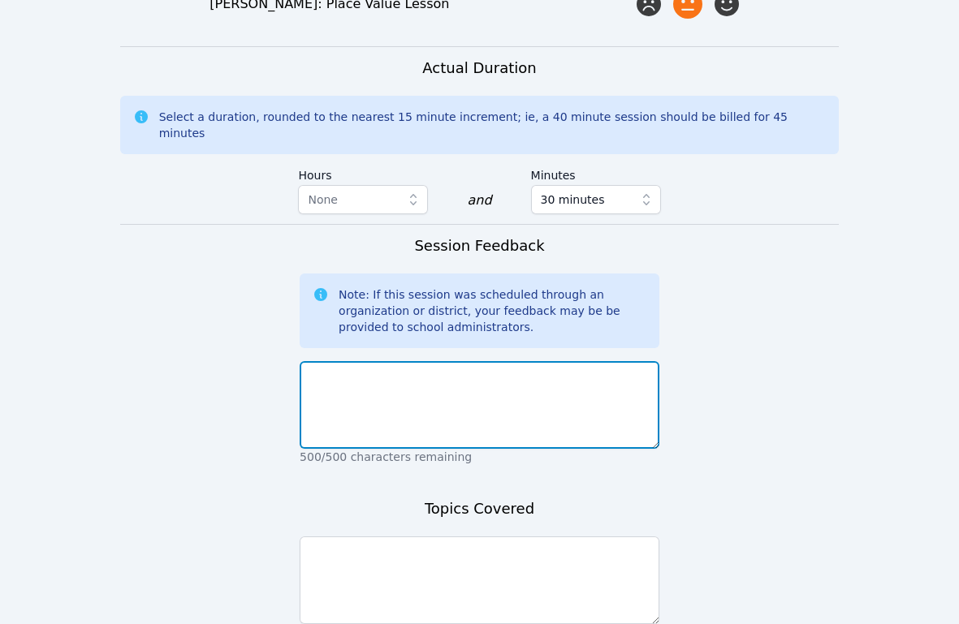
click at [461, 377] on textarea at bounding box center [480, 405] width 360 height 88
type textarea "The students lost internet about 15 minutes into the lesson and didn't return"
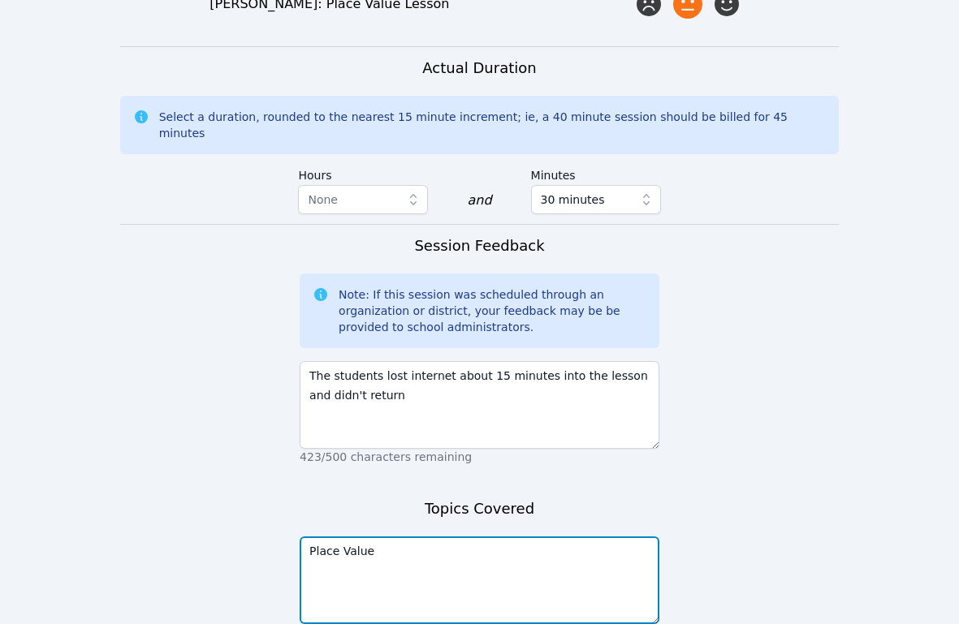
scroll to position [1596, 0]
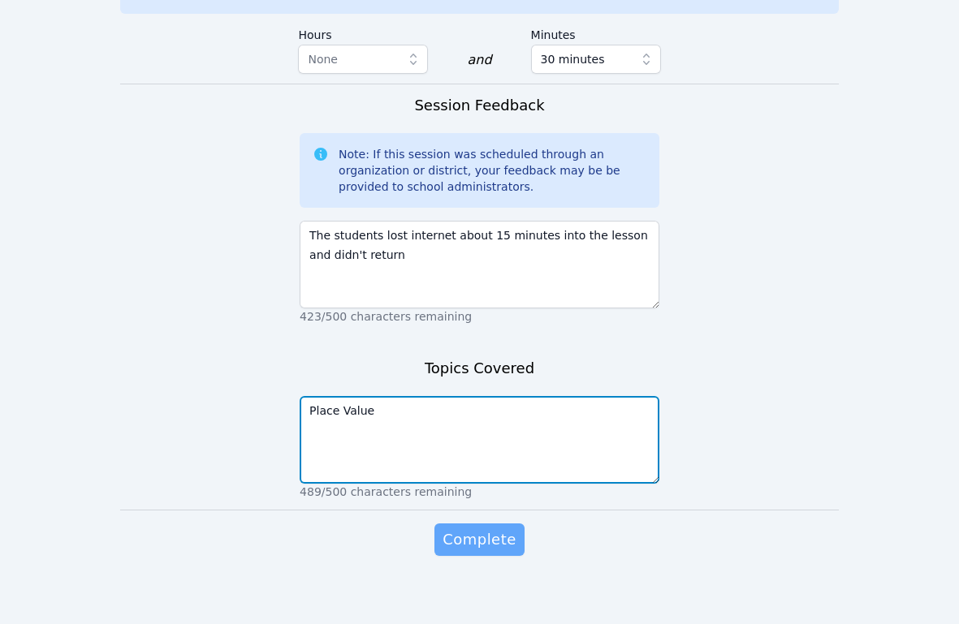
type textarea "Place Value"
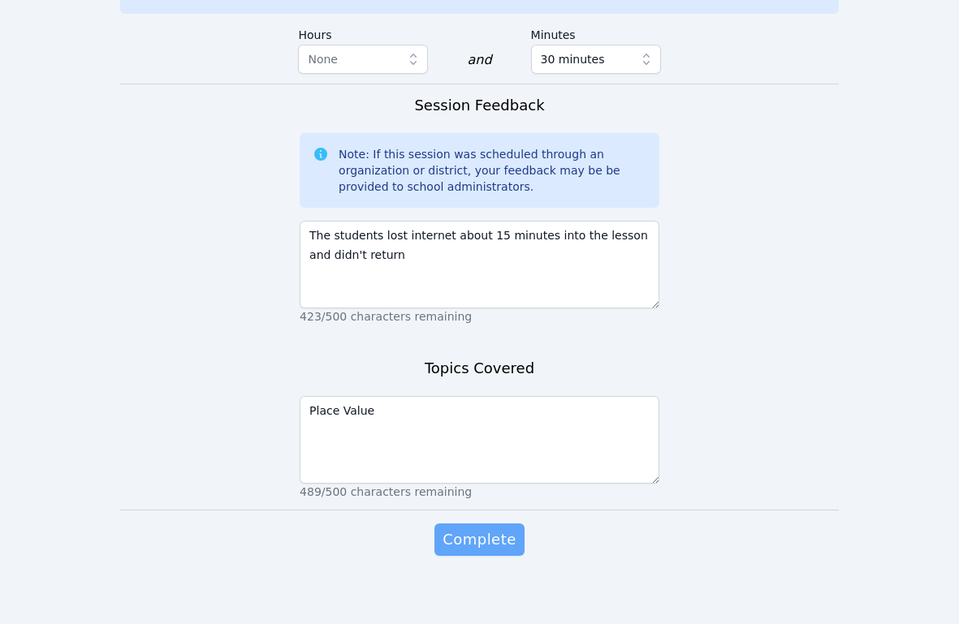
click at [515, 524] on button "Complete" at bounding box center [478, 540] width 89 height 32
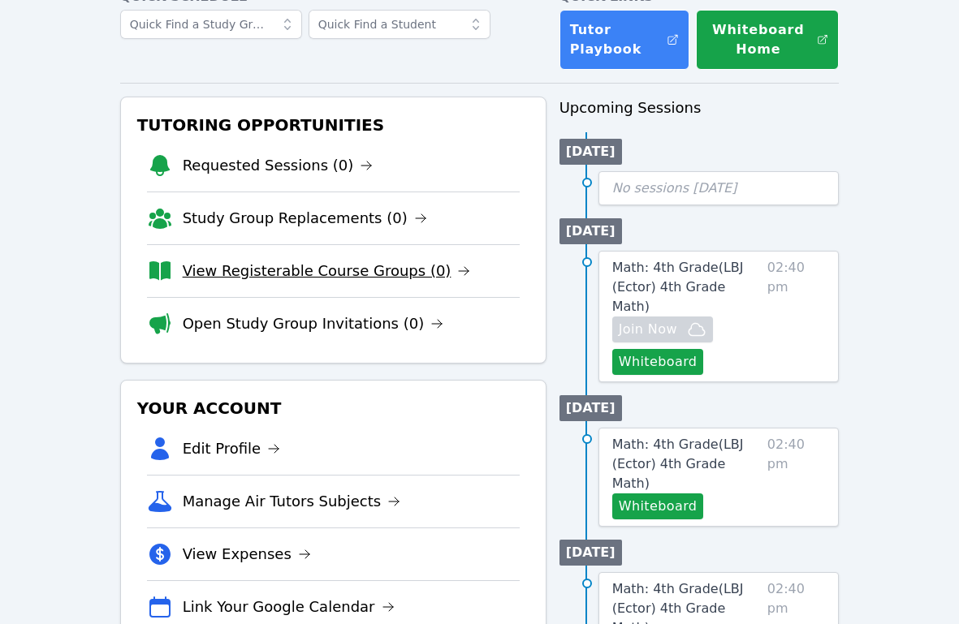
scroll to position [73, 0]
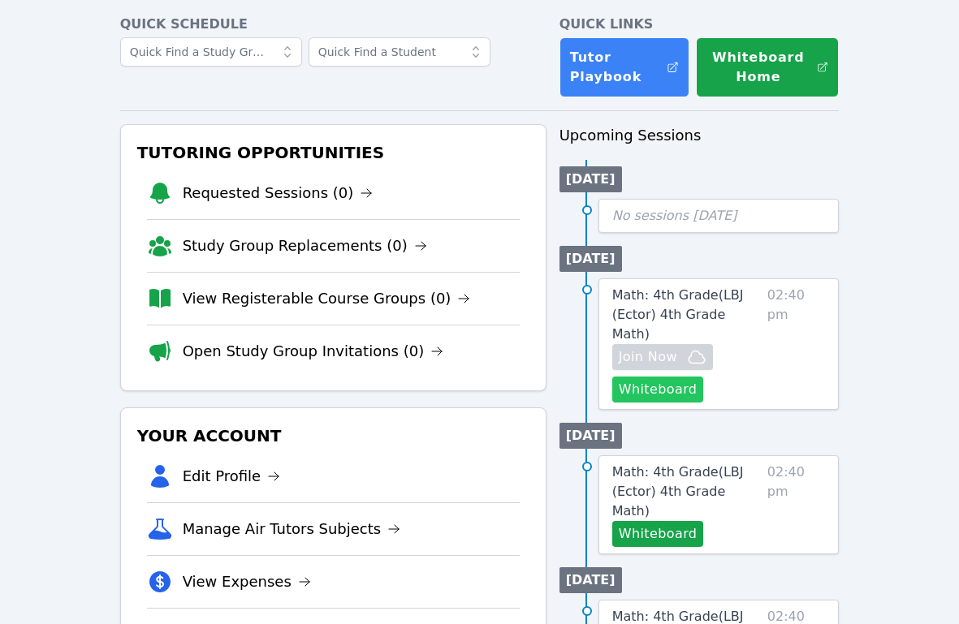
click at [674, 377] on button "Whiteboard" at bounding box center [658, 390] width 92 height 26
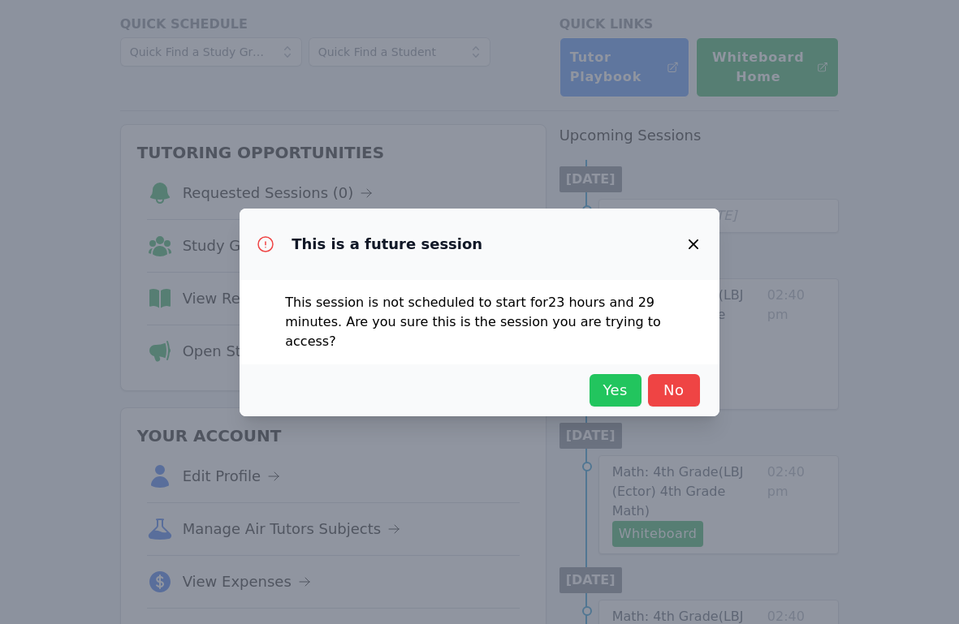
click at [615, 391] on button "Yes" at bounding box center [615, 390] width 52 height 32
